Goal: Obtain resource: Download file/media

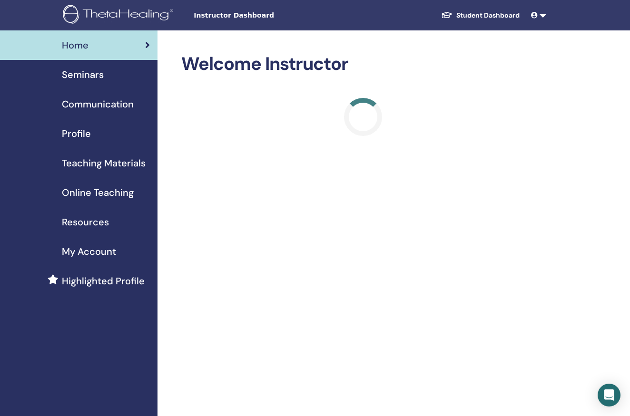
scroll to position [733, 0]
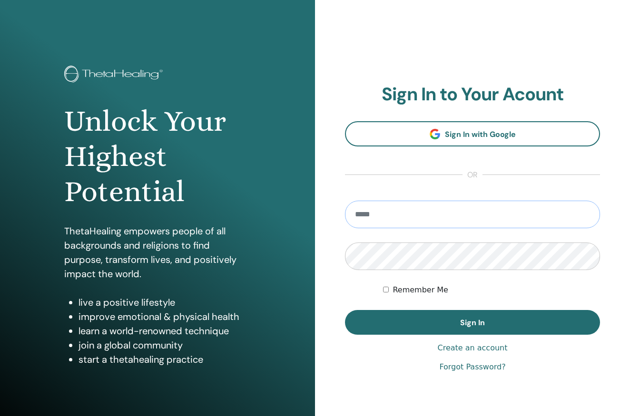
type input "**********"
click at [473, 323] on button "Sign In" at bounding box center [472, 322] width 255 height 25
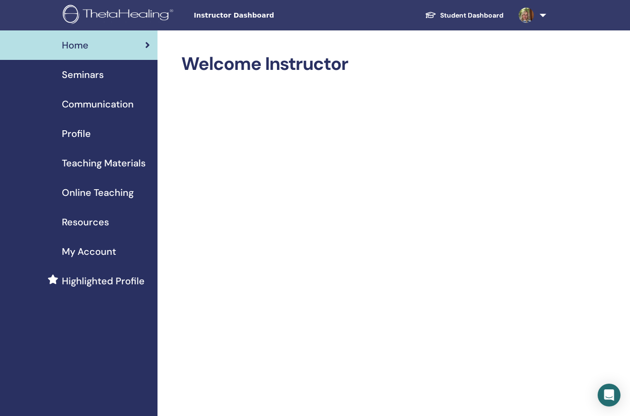
click at [91, 76] on span "Seminars" at bounding box center [83, 75] width 42 height 14
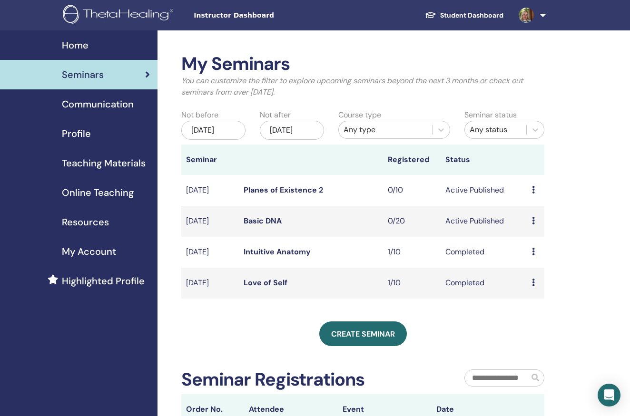
click at [86, 171] on link "Teaching Materials" at bounding box center [79, 163] width 158 height 30
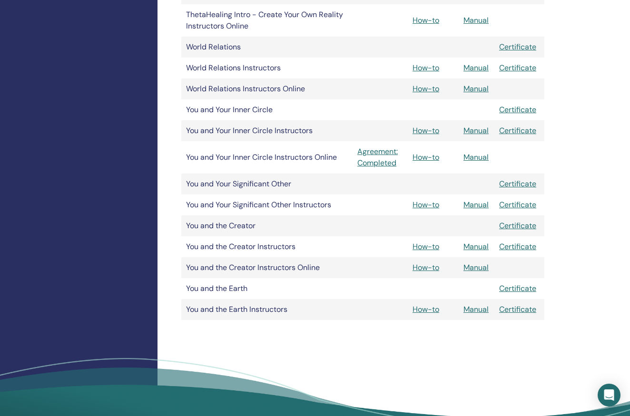
scroll to position [1209, 0]
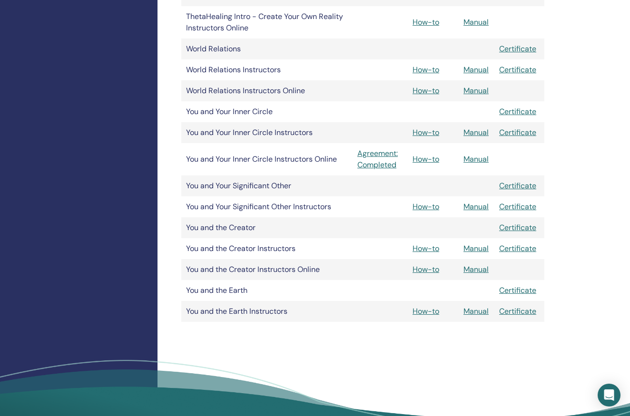
click at [478, 253] on link "Manual" at bounding box center [475, 249] width 25 height 10
